Goal: Task Accomplishment & Management: Complete application form

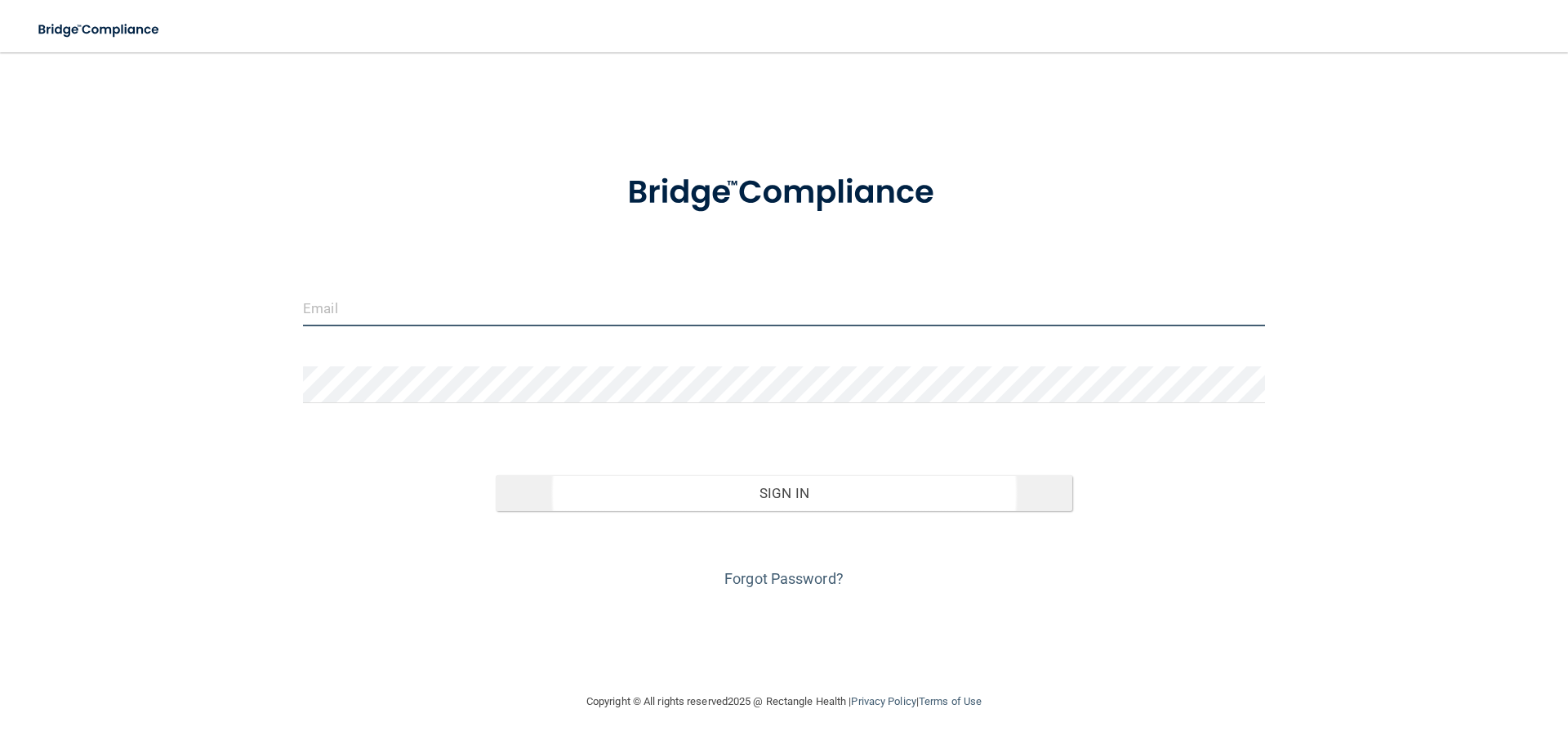
type input "[EMAIL_ADDRESS][DOMAIN_NAME]"
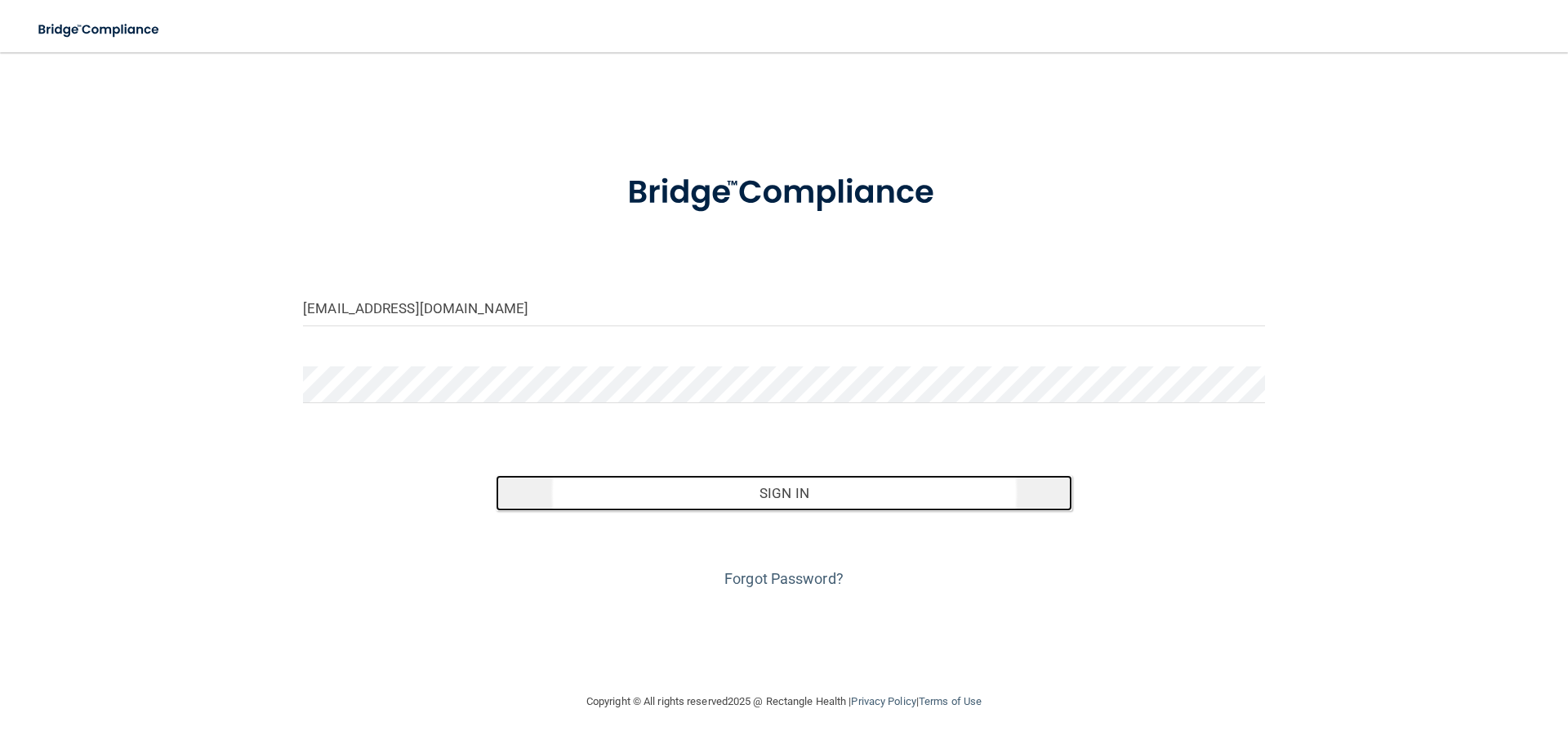
click at [787, 494] on button "Sign In" at bounding box center [784, 493] width 577 height 36
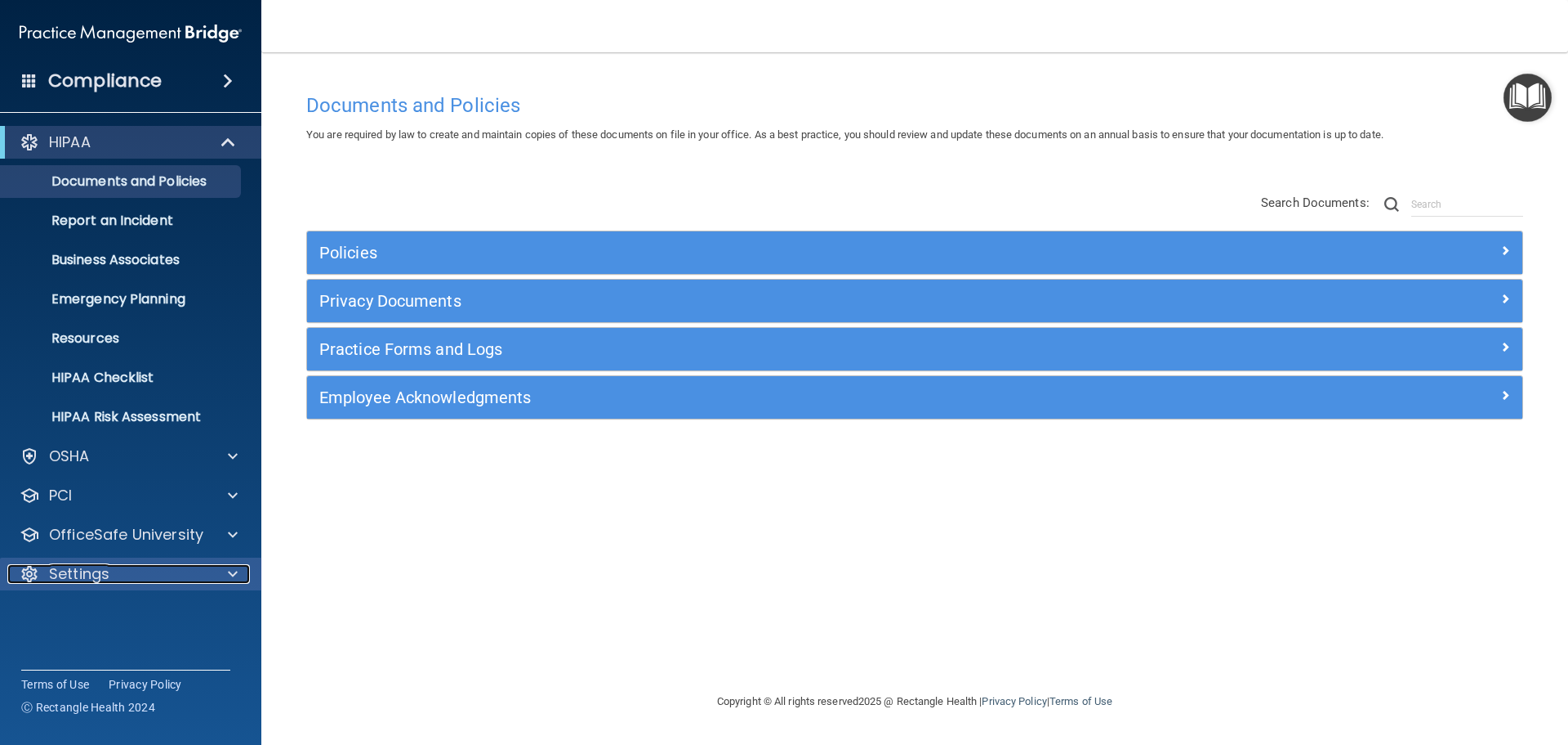
click at [89, 566] on p "Settings" at bounding box center [79, 574] width 60 height 20
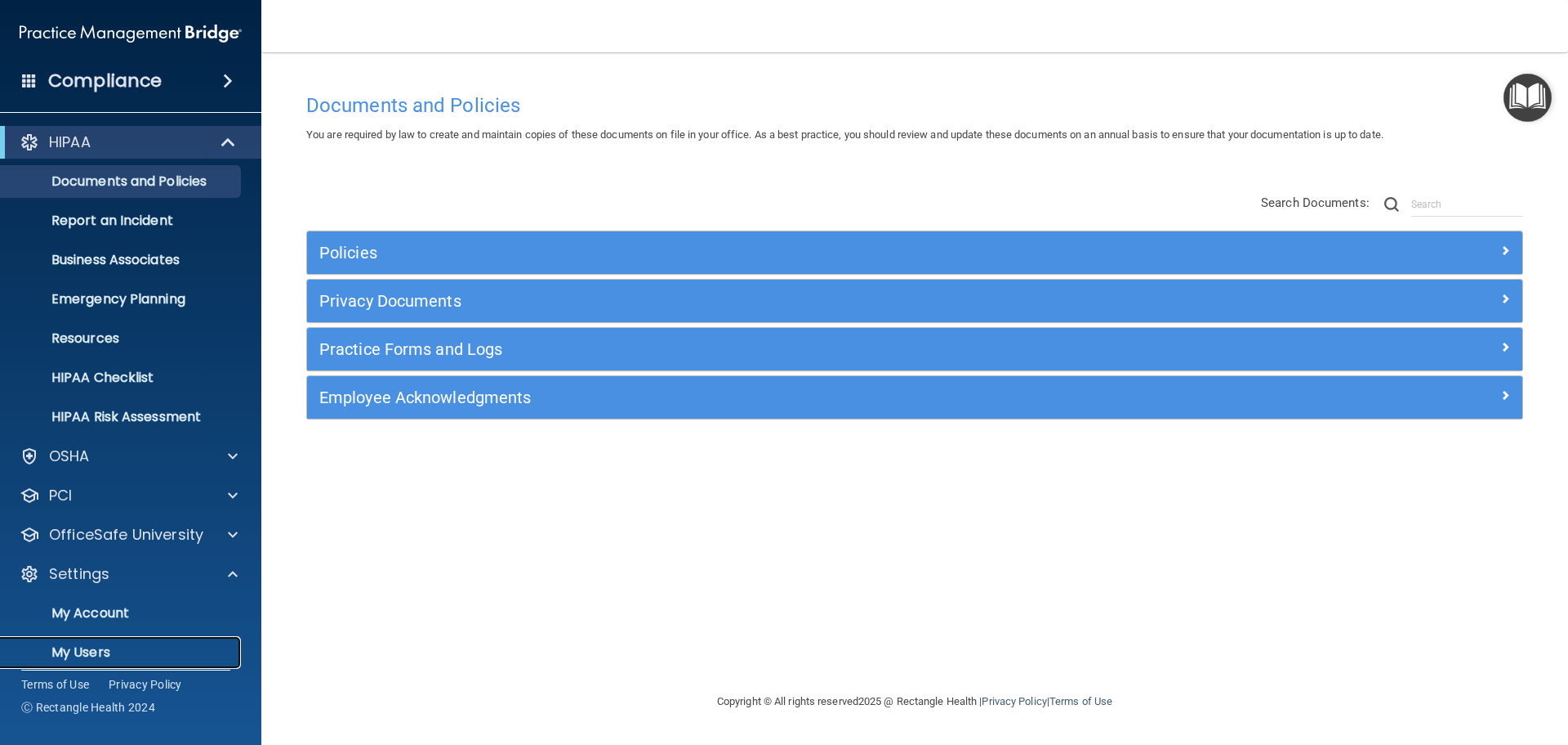
click at [78, 652] on p "My Users" at bounding box center [121, 652] width 223 height 16
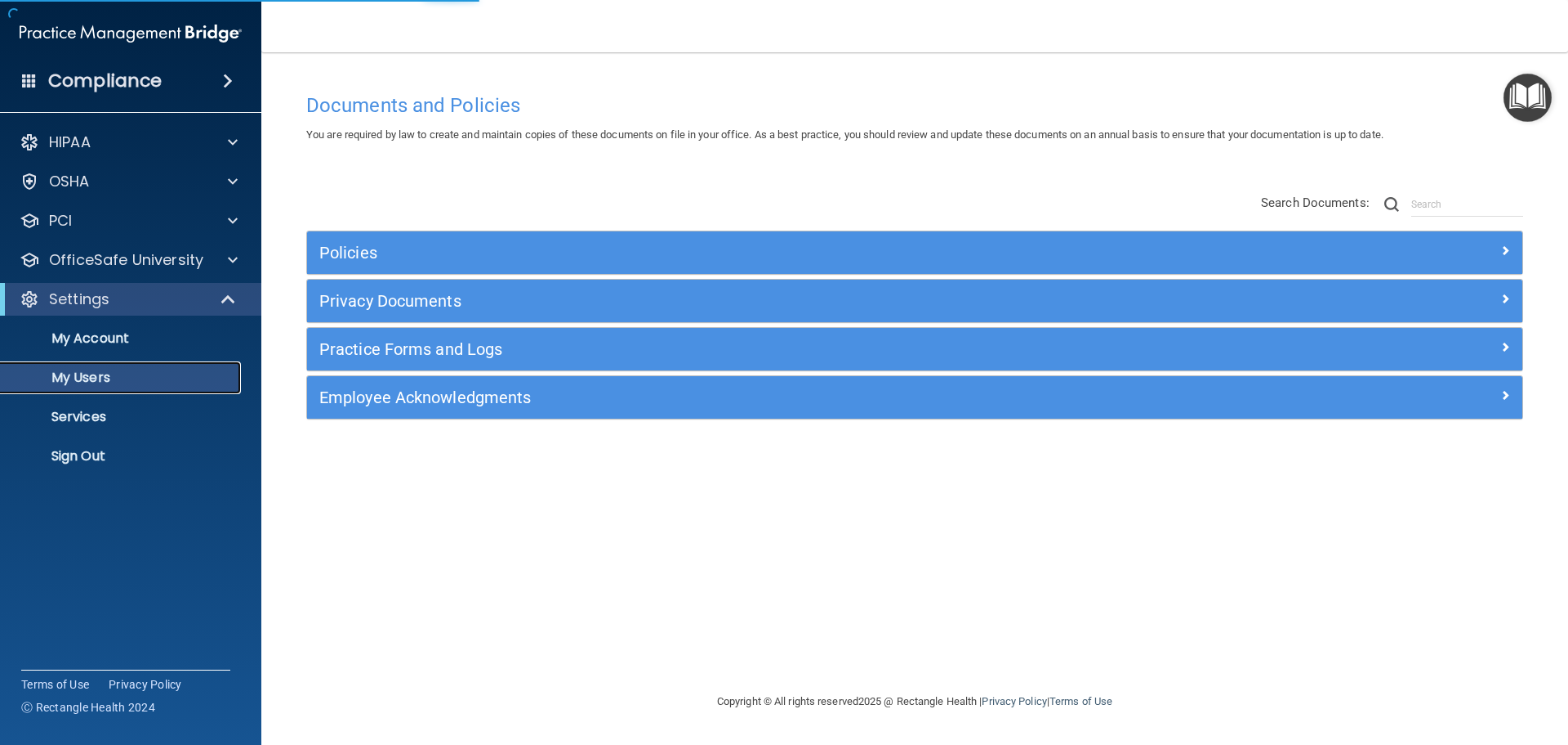
select select "20"
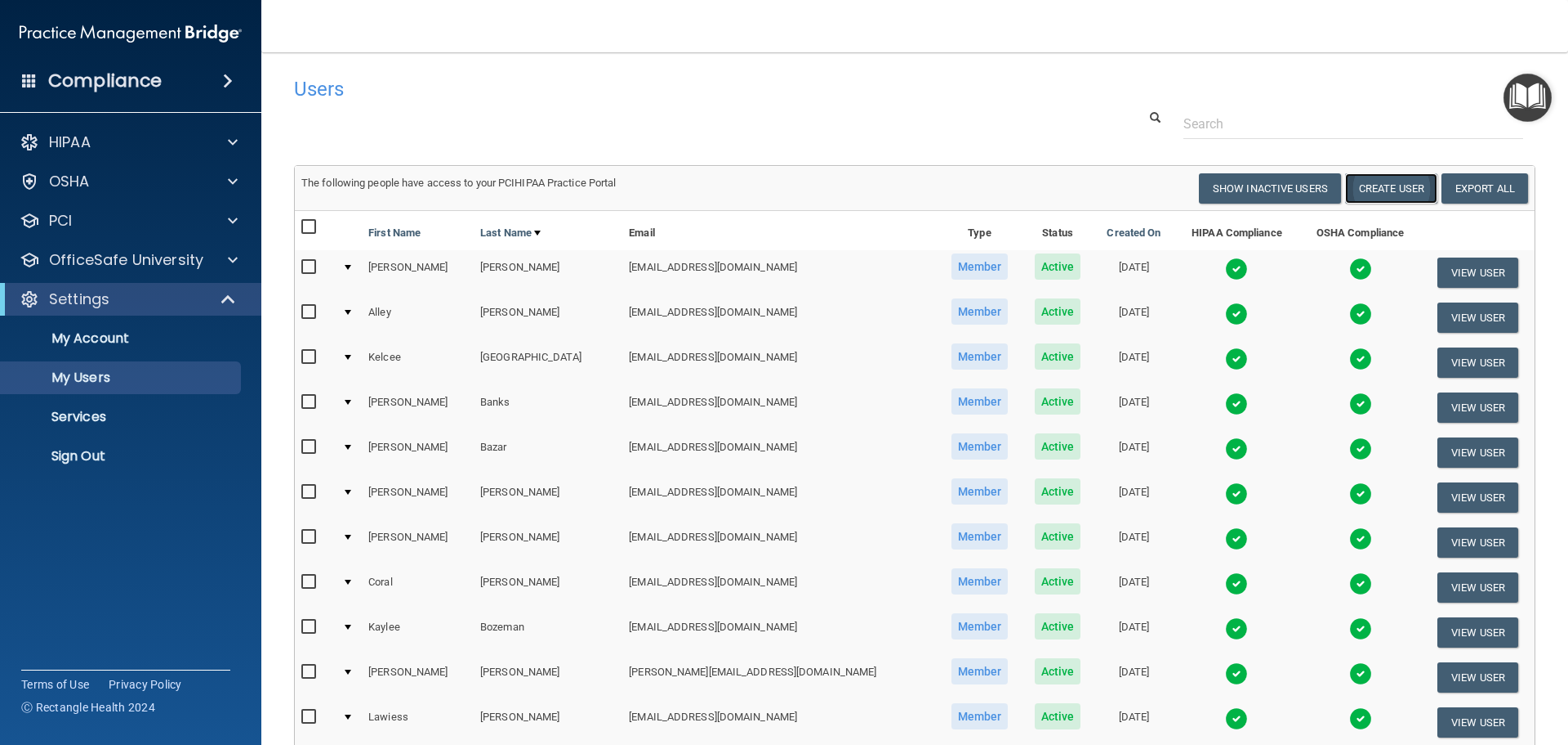
click at [1369, 183] on button "Create User" at bounding box center [1391, 188] width 92 height 30
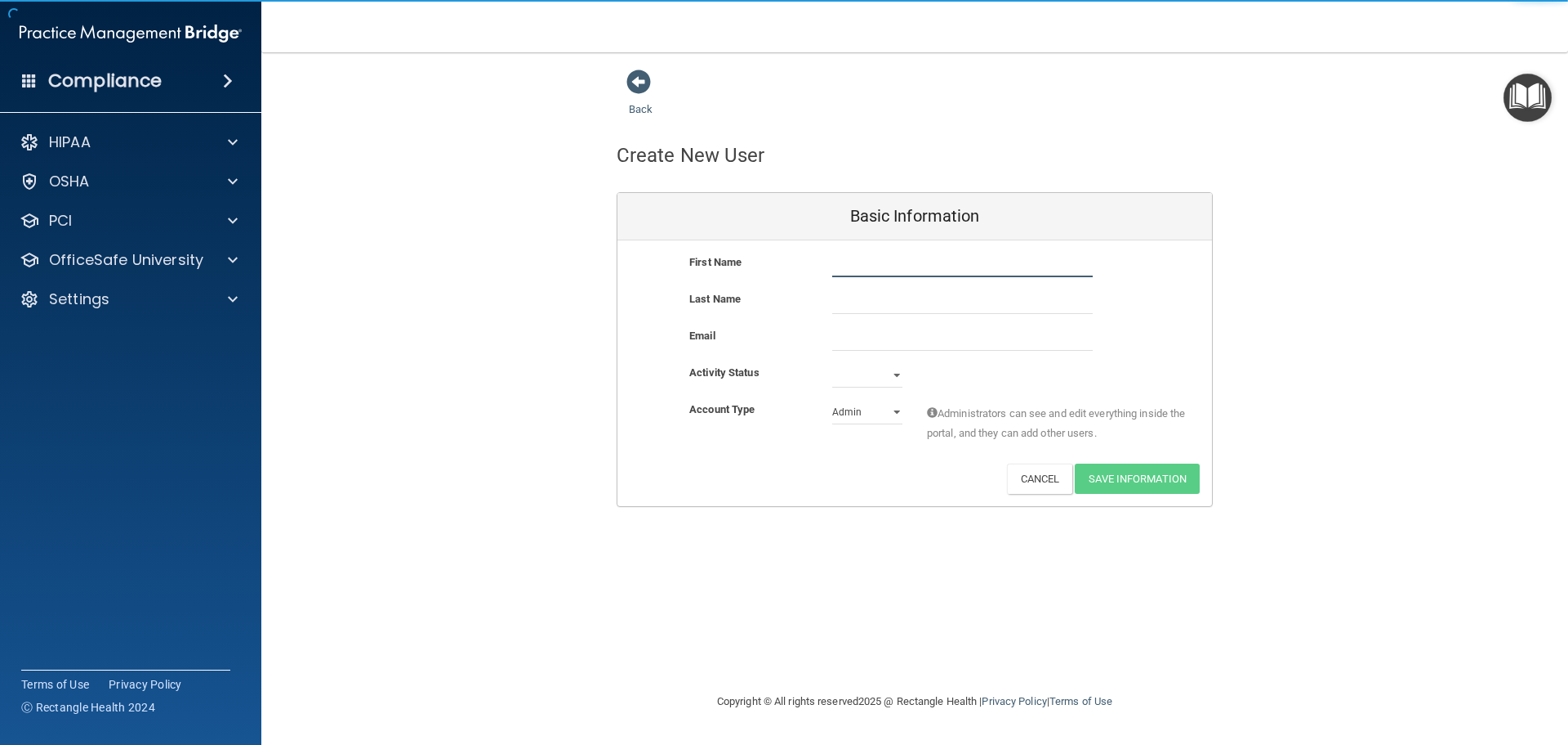
click at [913, 271] on input "text" at bounding box center [962, 264] width 260 height 24
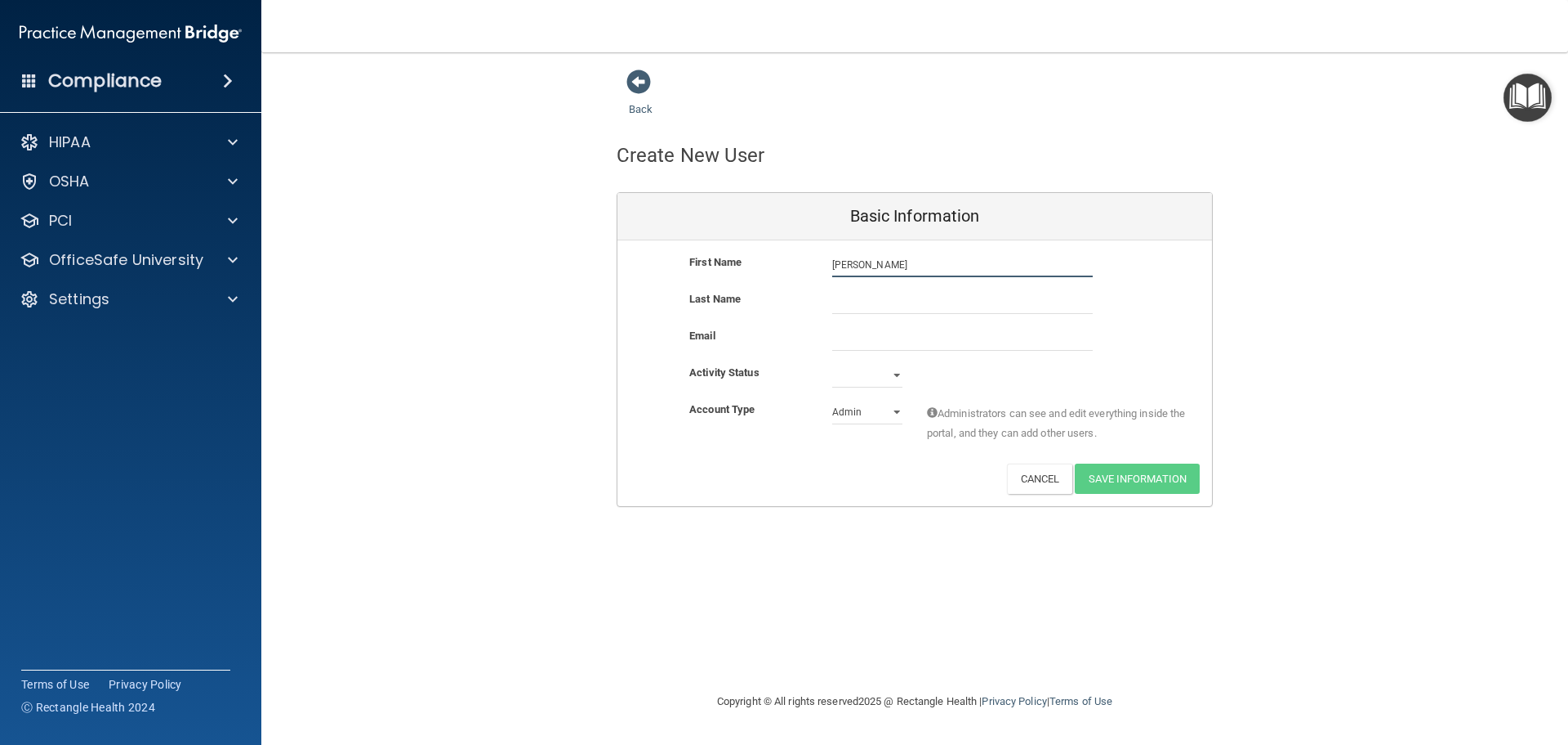
type input "[PERSON_NAME]"
type input "Lang"
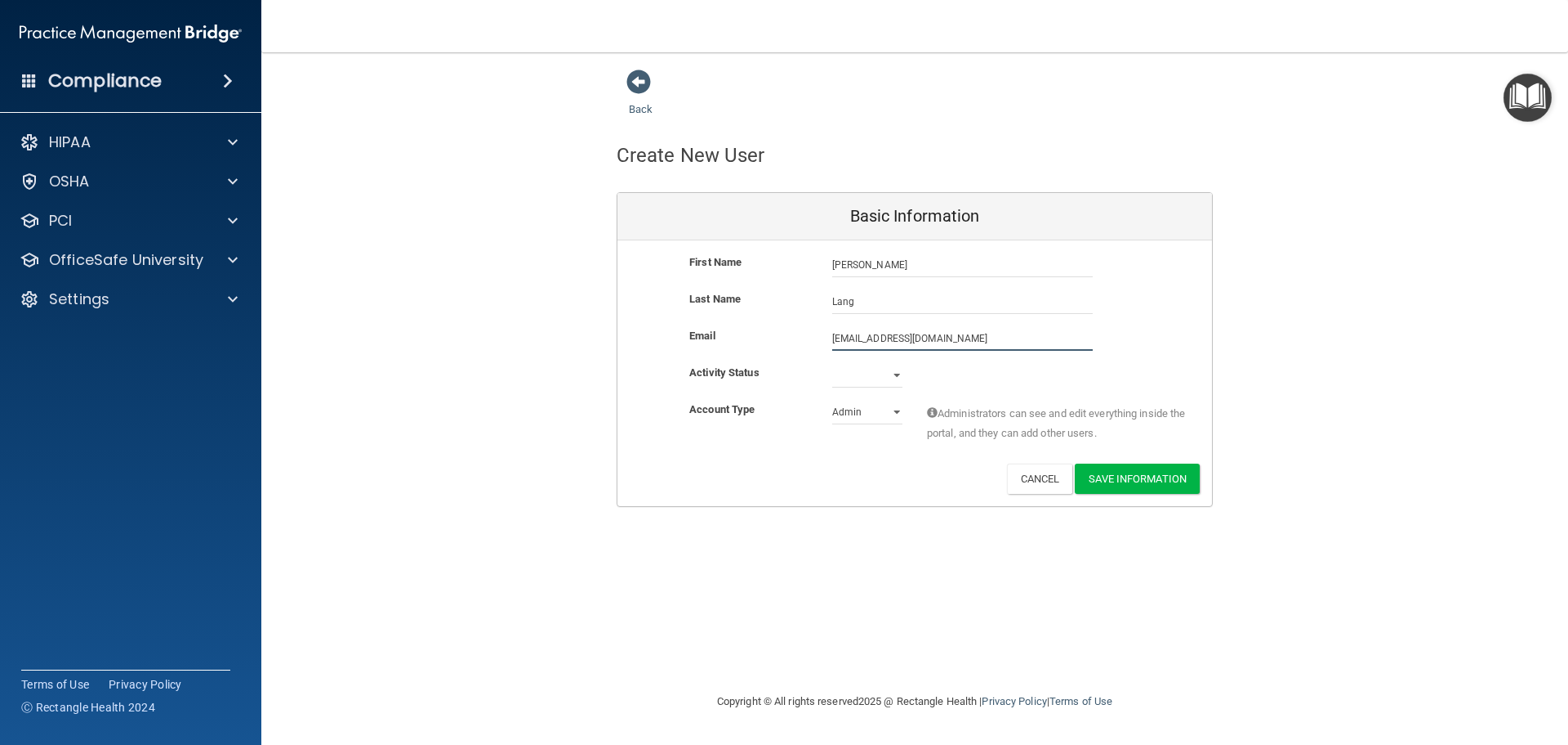
type input "[EMAIL_ADDRESS][DOMAIN_NAME]"
click at [868, 374] on select "Active Inactive" at bounding box center [867, 378] width 71 height 24
select select "active"
click at [832, 363] on select "Active Inactive" at bounding box center [867, 375] width 71 height 24
click at [846, 415] on select "Admin Member" at bounding box center [867, 412] width 71 height 24
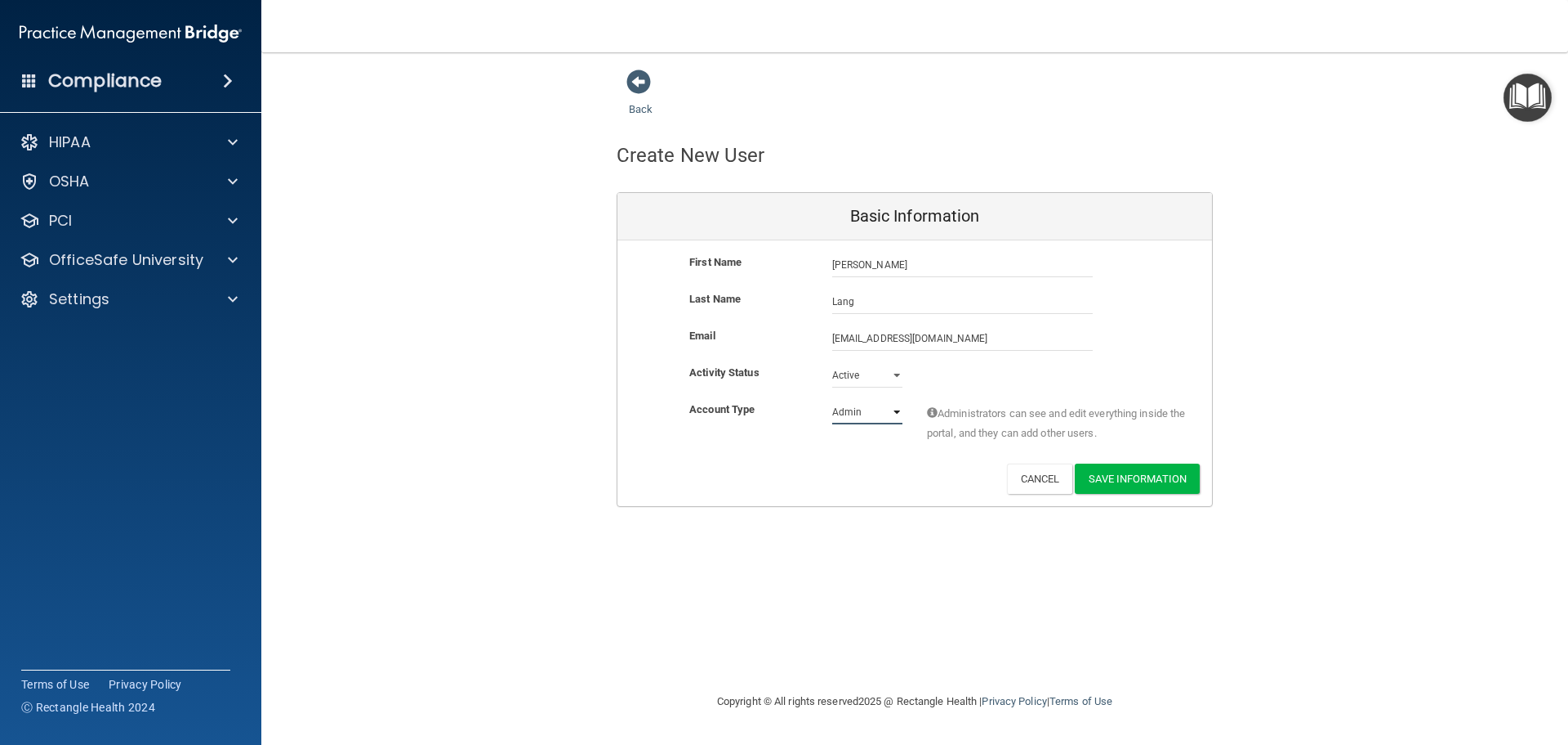
select select "practice_member"
click at [832, 400] on select "Admin Member" at bounding box center [867, 412] width 71 height 24
click at [1131, 481] on button "Save Information" at bounding box center [1137, 479] width 125 height 30
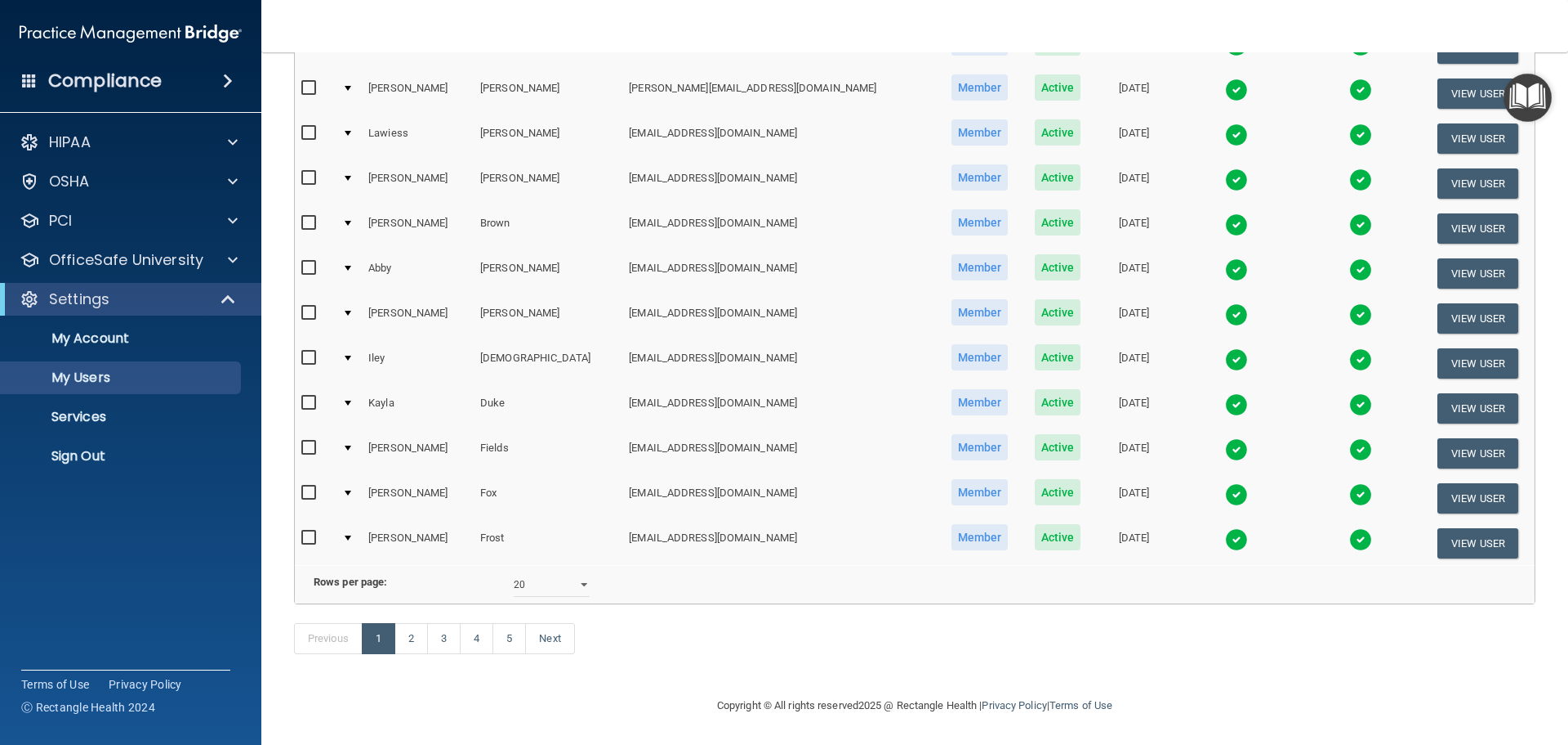
scroll to position [654, 0]
click at [524, 587] on select "10 20 30 40 all" at bounding box center [552, 584] width 76 height 24
select select "82"
click at [514, 577] on select "10 20 30 40 all" at bounding box center [552, 584] width 76 height 24
